Goal: Task Accomplishment & Management: Manage account settings

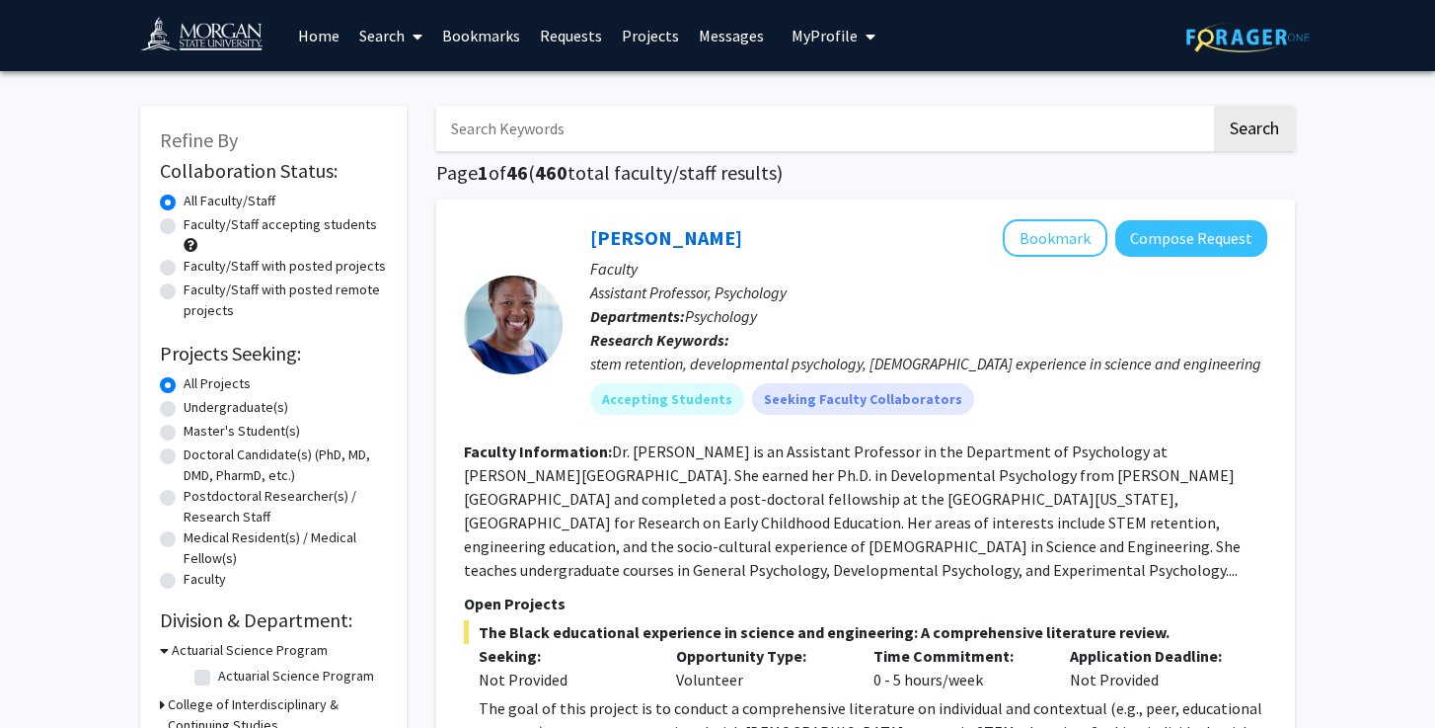
click at [326, 34] on link "Home" at bounding box center [318, 35] width 61 height 69
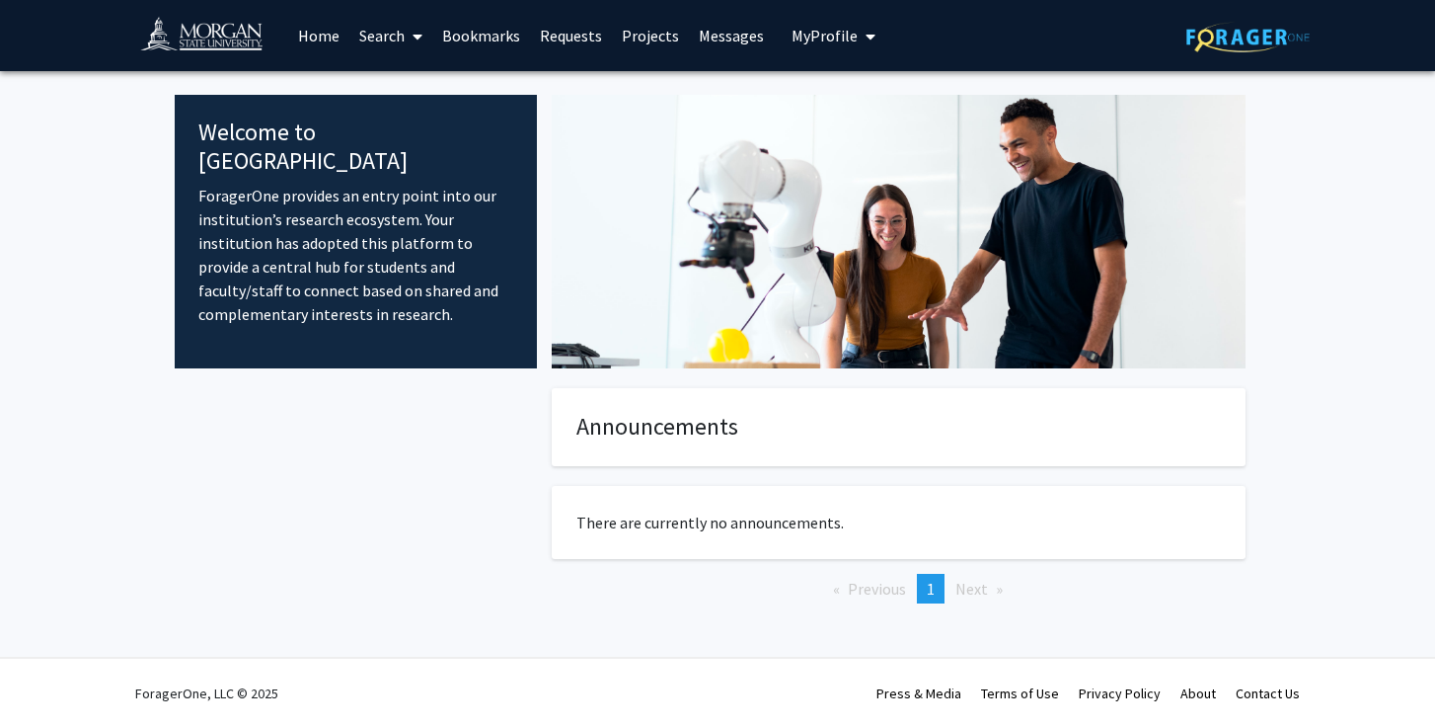
click at [830, 37] on span "My Profile" at bounding box center [825, 36] width 66 height 20
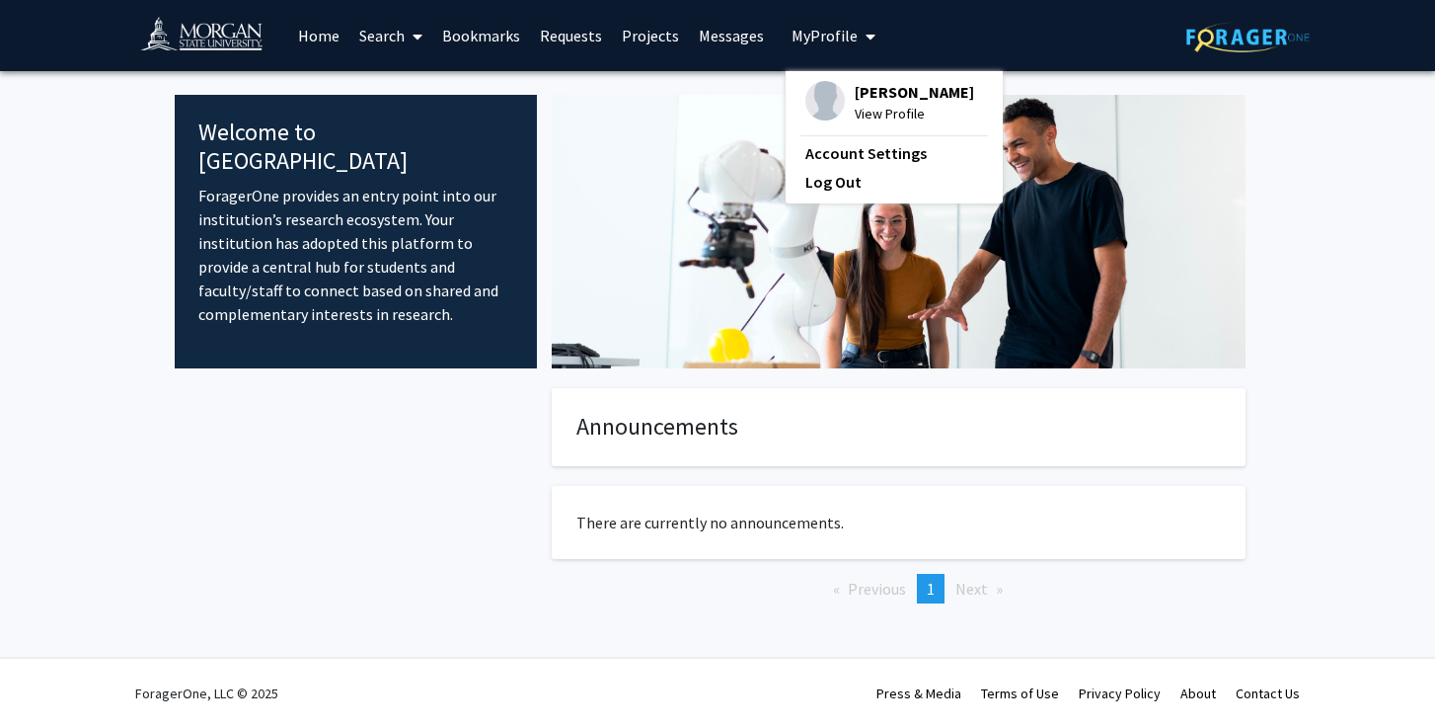
click at [877, 116] on span "View Profile" at bounding box center [914, 114] width 119 height 22
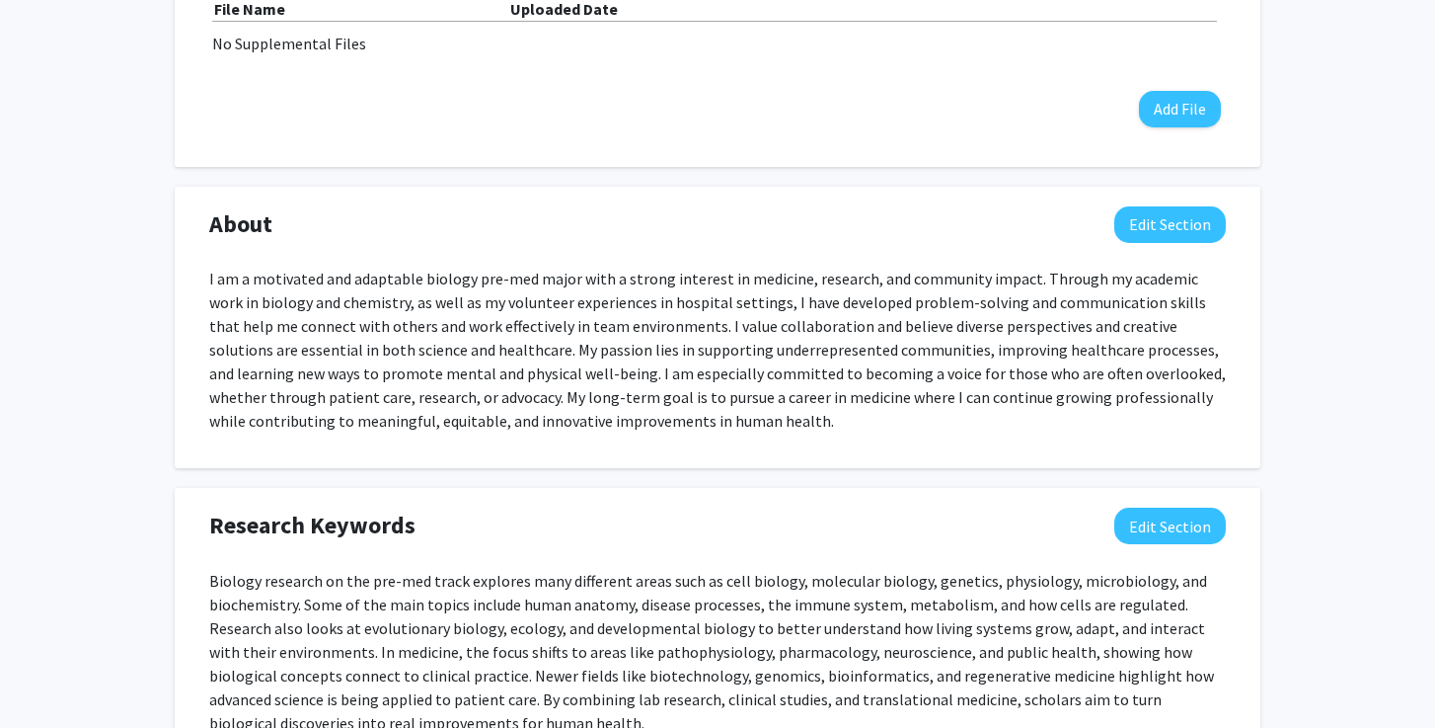
scroll to position [767, 0]
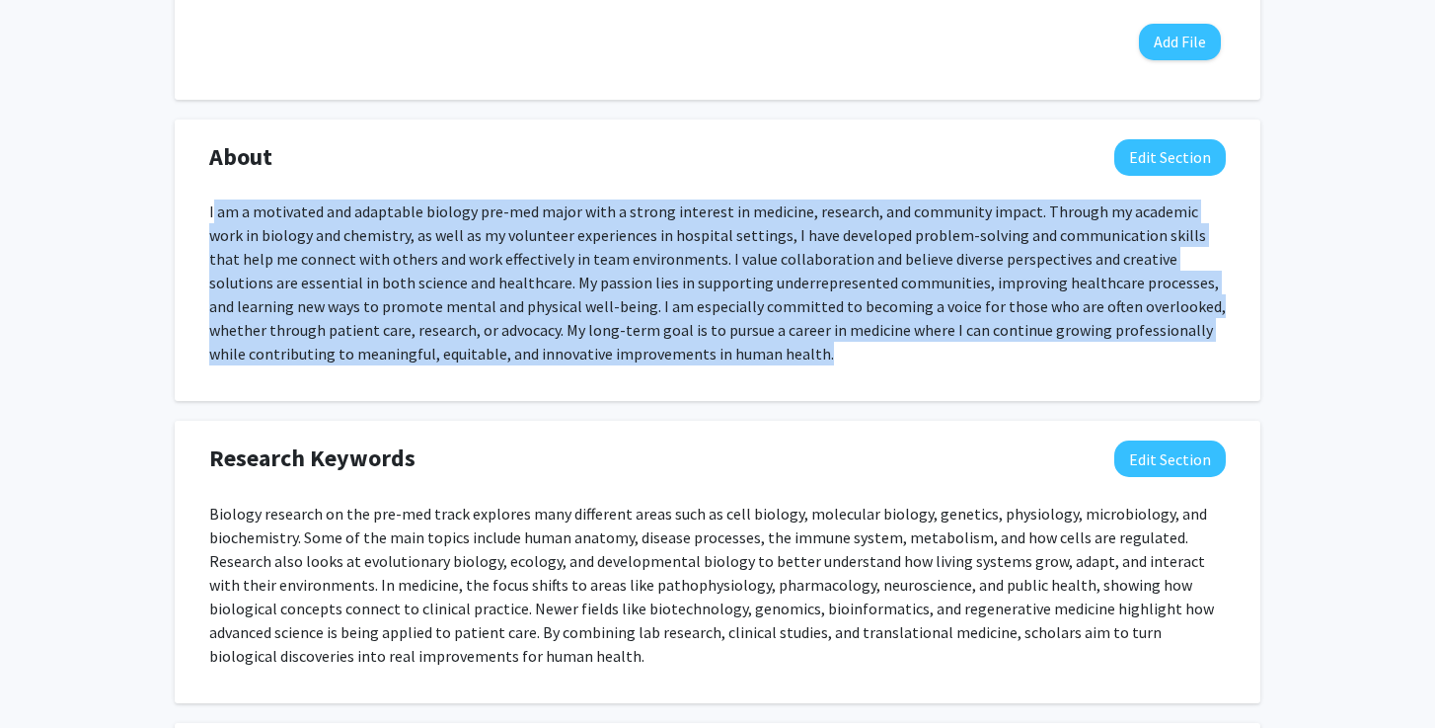
drag, startPoint x: 211, startPoint y: 213, endPoint x: 603, endPoint y: 377, distance: 424.8
click at [603, 377] on div "I am a motivated and adaptable biology pre-med major with a strong interest in …" at bounding box center [717, 290] width 1017 height 182
copy p "am a motivated and adaptable biology pre-med major with a strong interest in me…"
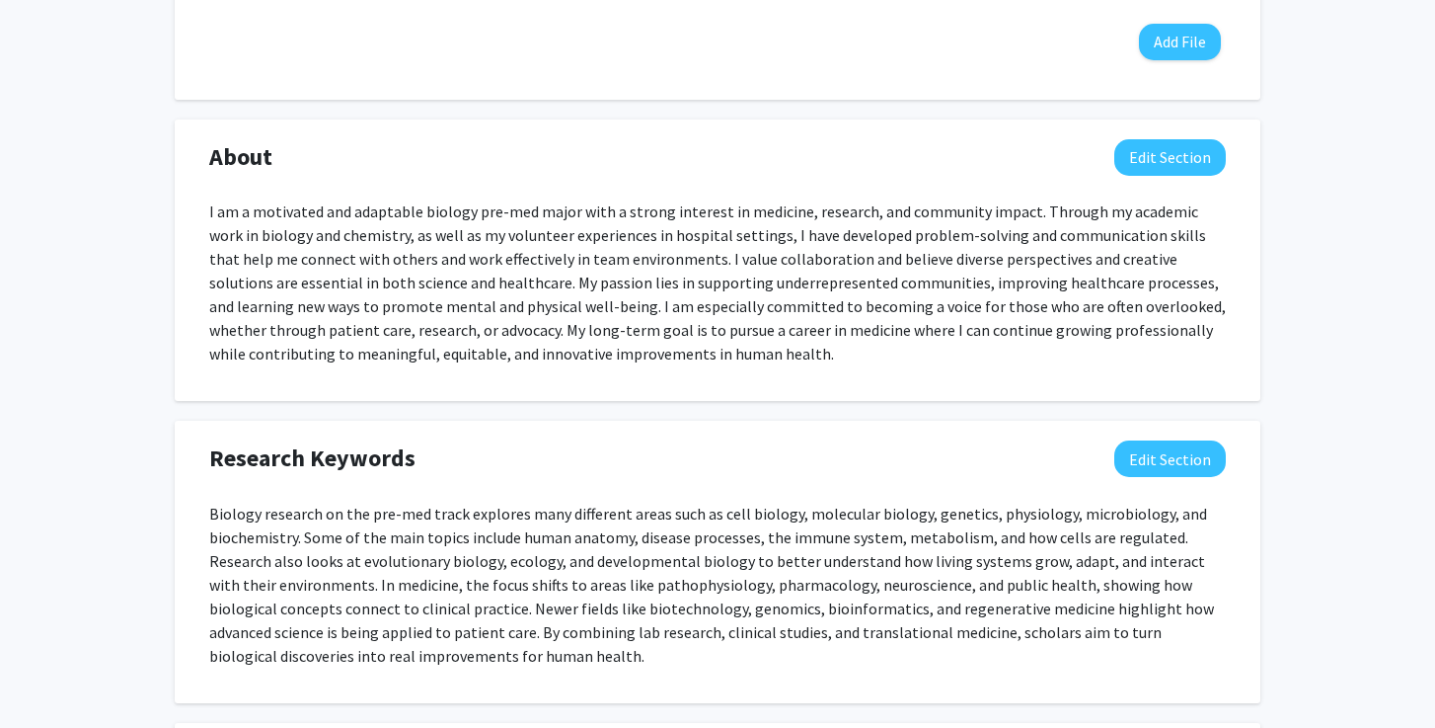
click at [206, 209] on div "I am a motivated and adaptable biology pre-med major with a strong interest in …" at bounding box center [717, 290] width 1046 height 182
click at [217, 211] on p "I am a motivated and adaptable biology pre-med major with a strong interest in …" at bounding box center [717, 282] width 1017 height 166
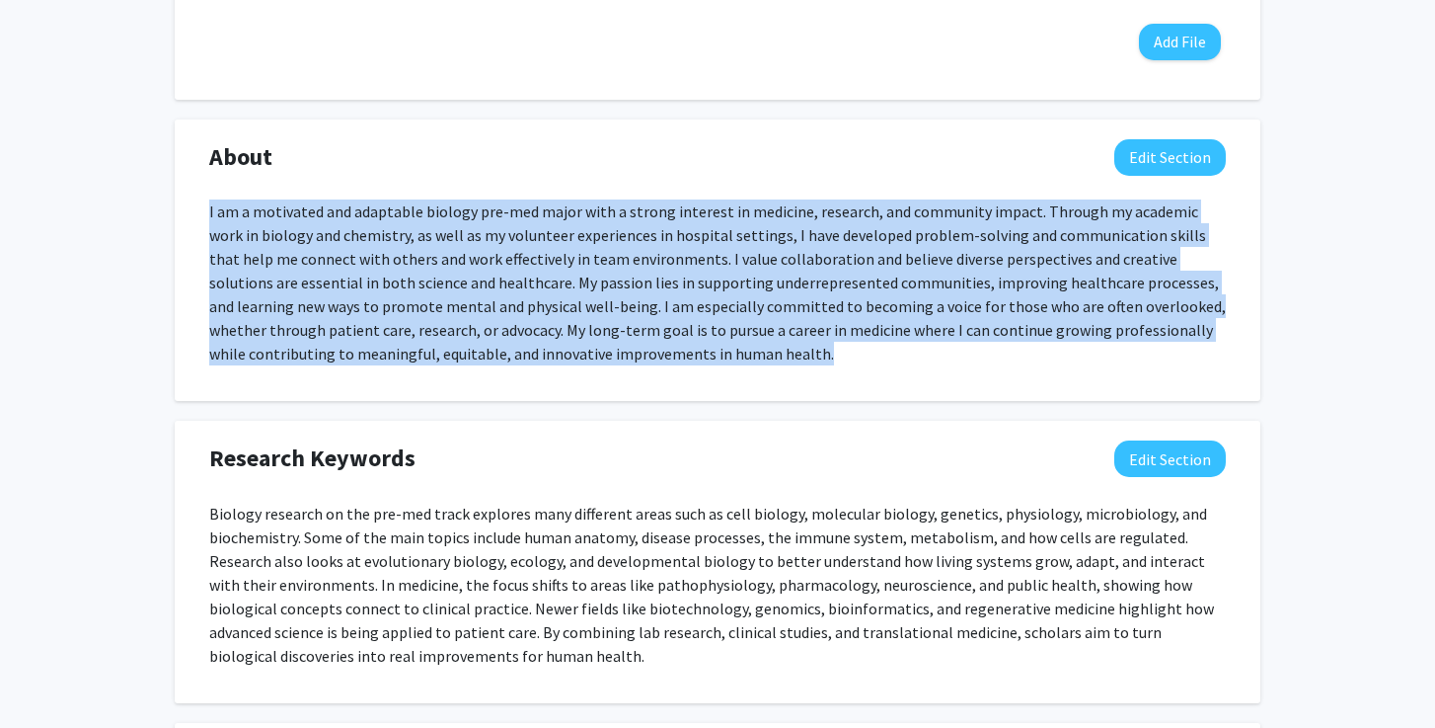
drag, startPoint x: 209, startPoint y: 211, endPoint x: 613, endPoint y: 363, distance: 431.4
click at [613, 363] on p "I am a motivated and adaptable biology pre-med major with a strong interest in …" at bounding box center [717, 282] width 1017 height 166
copy p "I am a motivated and adaptable biology pre-med major with a strong interest in …"
